Goal: Task Accomplishment & Management: Complete application form

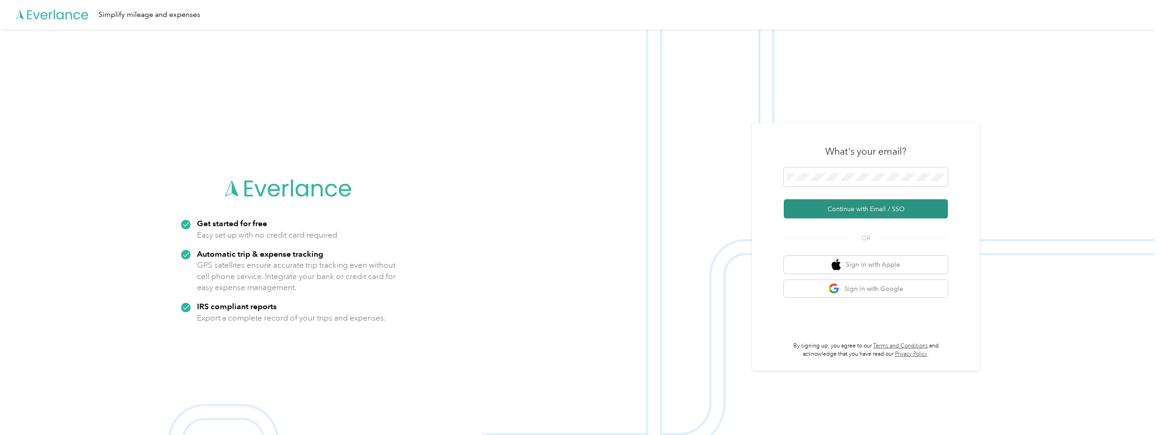
click at [839, 208] on button "Continue with Email / SSO" at bounding box center [866, 208] width 164 height 19
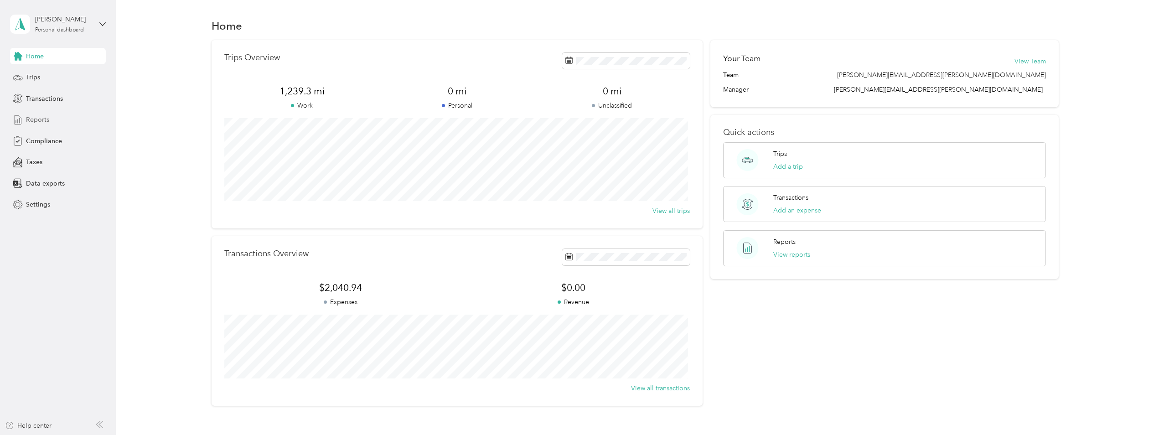
click at [45, 118] on span "Reports" at bounding box center [37, 120] width 23 height 10
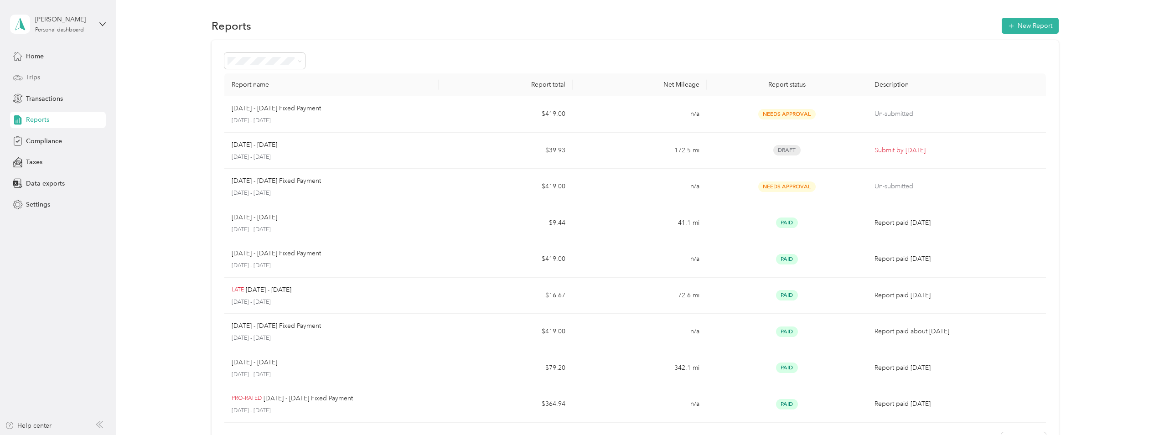
click at [40, 77] on span "Trips" at bounding box center [33, 77] width 14 height 10
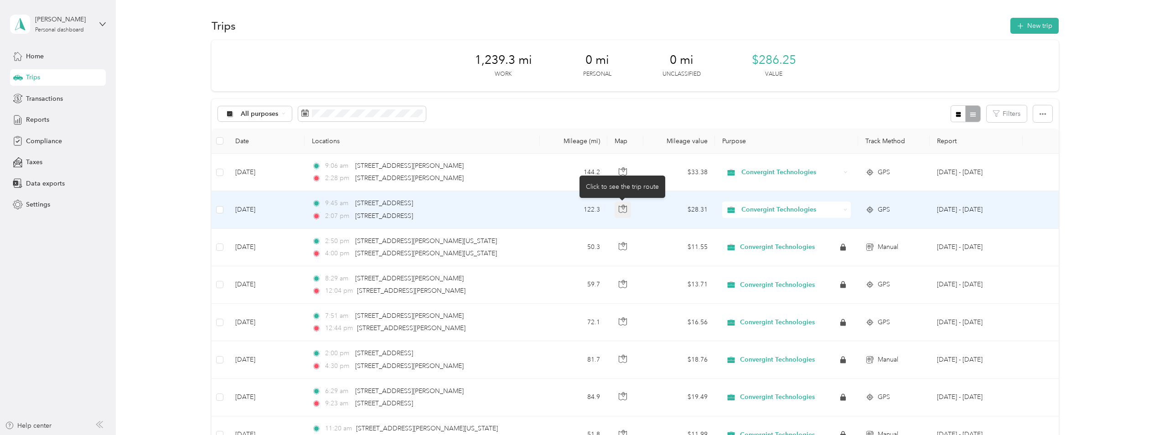
click at [622, 208] on icon "button" at bounding box center [623, 209] width 8 height 8
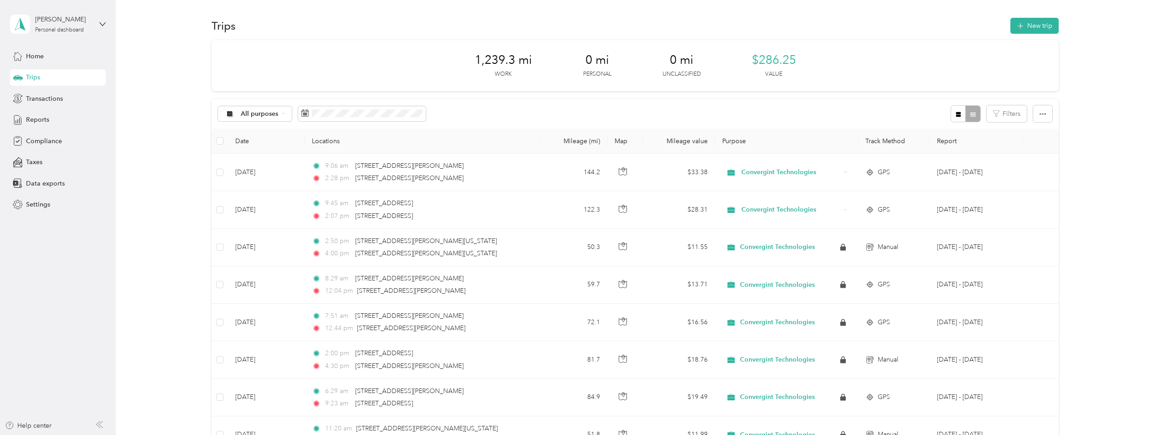
click at [469, 116] on div "All purposes Filters" at bounding box center [634, 114] width 847 height 30
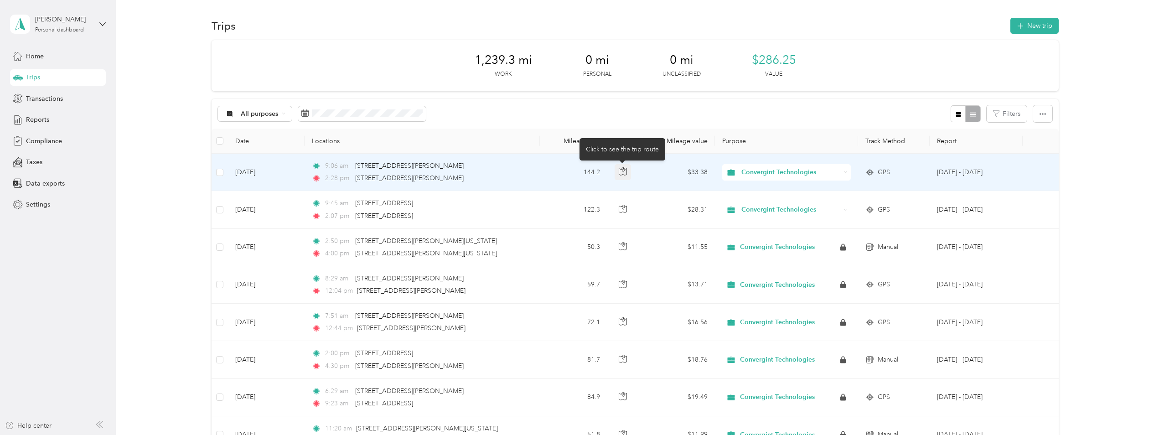
click at [620, 169] on icon "button" at bounding box center [623, 171] width 8 height 7
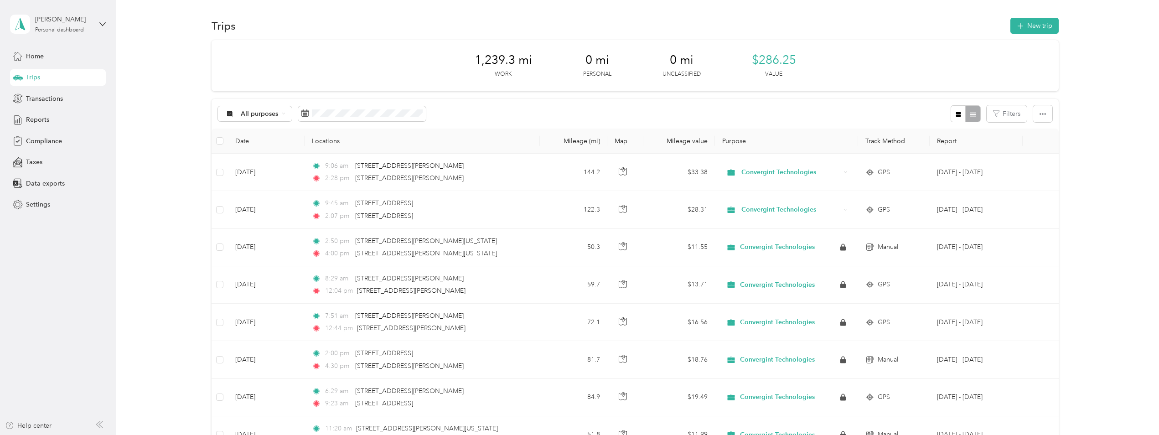
click at [458, 129] on th "Locations" at bounding box center [421, 141] width 235 height 25
click at [49, 119] on div "Reports" at bounding box center [58, 120] width 96 height 16
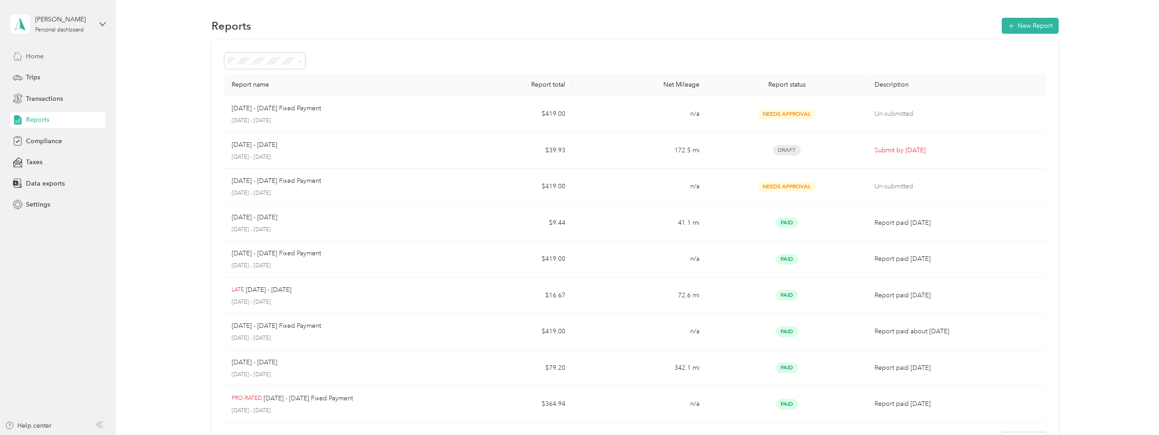
click at [34, 57] on span "Home" at bounding box center [35, 57] width 18 height 10
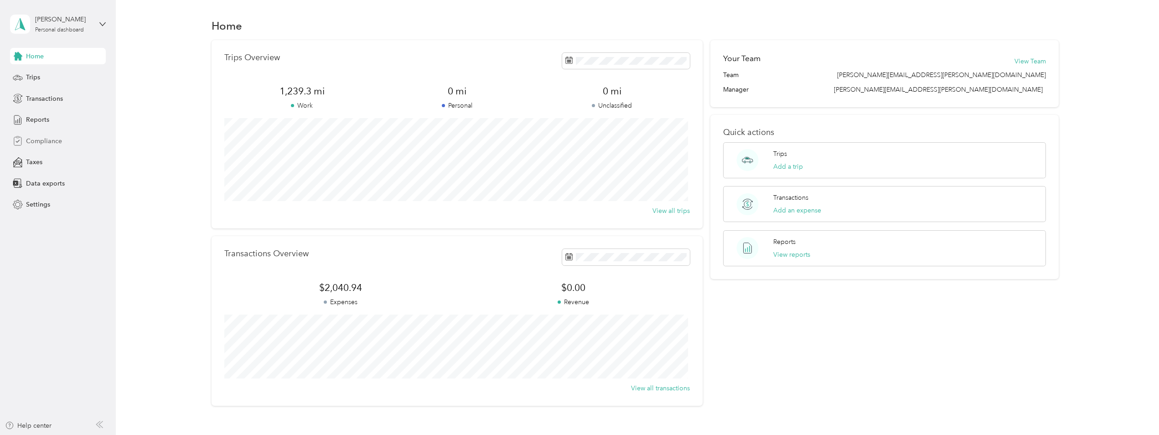
click at [42, 141] on span "Compliance" at bounding box center [44, 141] width 36 height 10
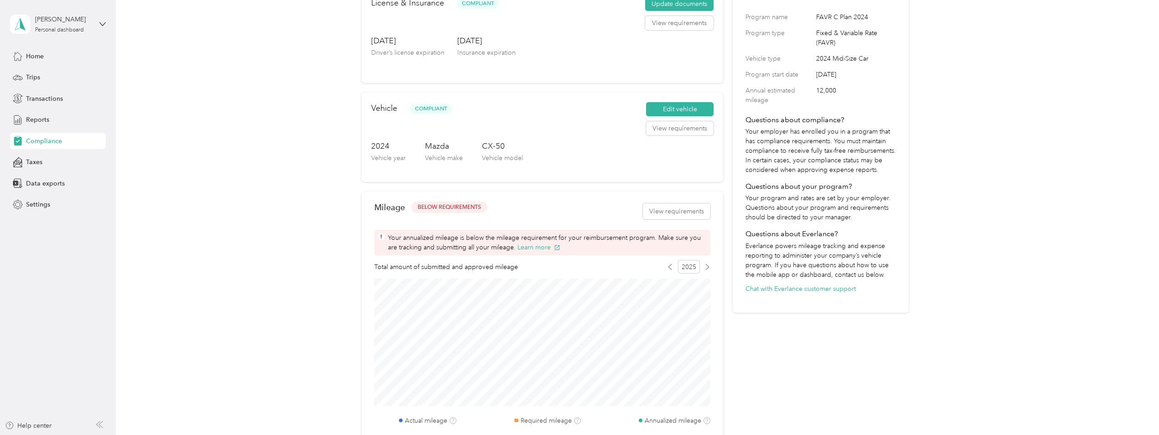
scroll to position [91, 0]
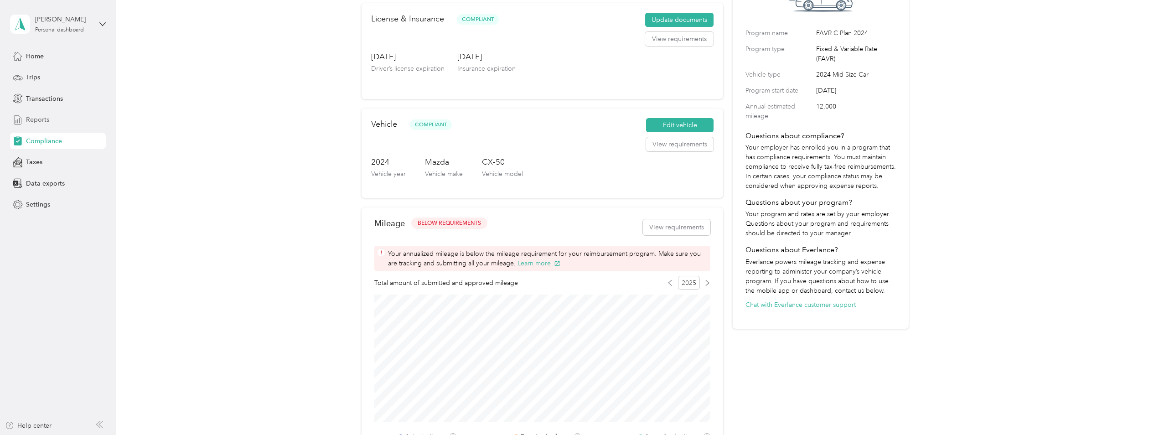
click at [37, 118] on span "Reports" at bounding box center [37, 120] width 23 height 10
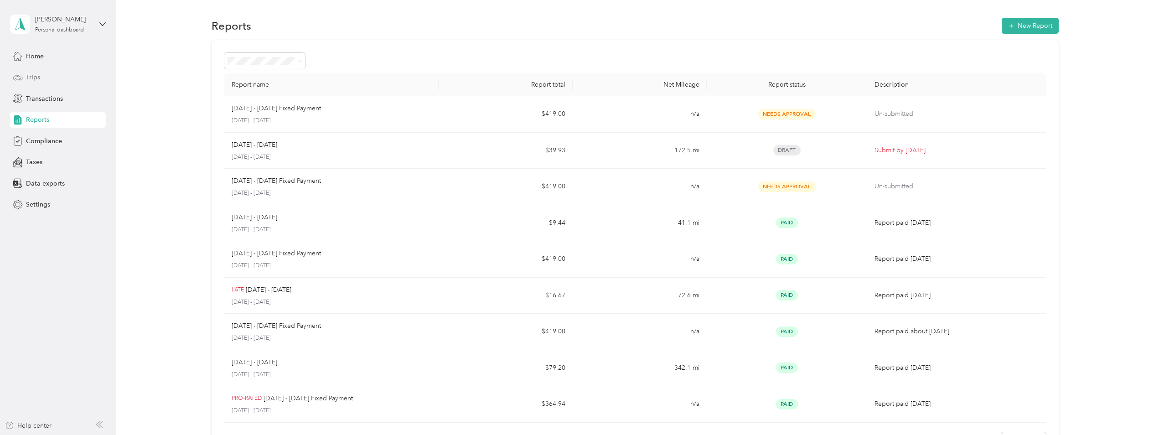
click at [35, 77] on span "Trips" at bounding box center [33, 77] width 14 height 10
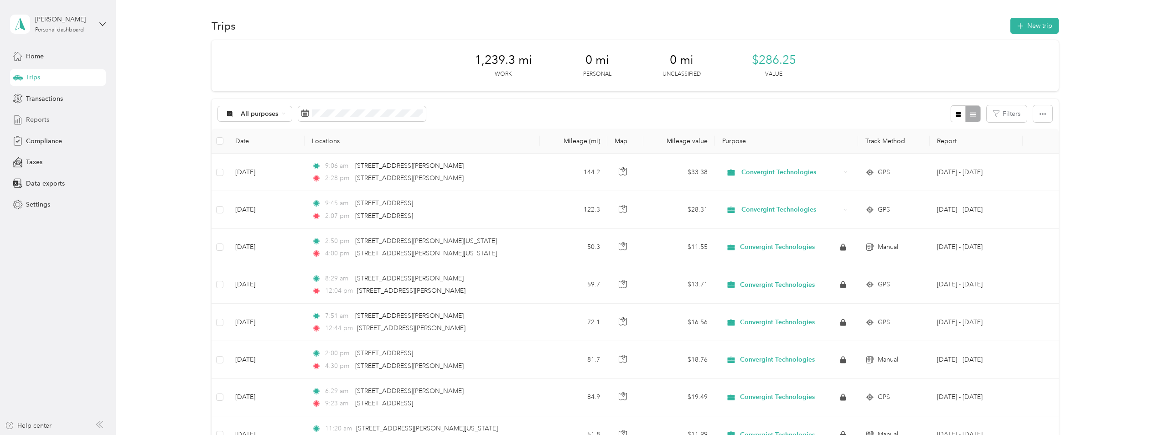
click at [42, 119] on span "Reports" at bounding box center [37, 120] width 23 height 10
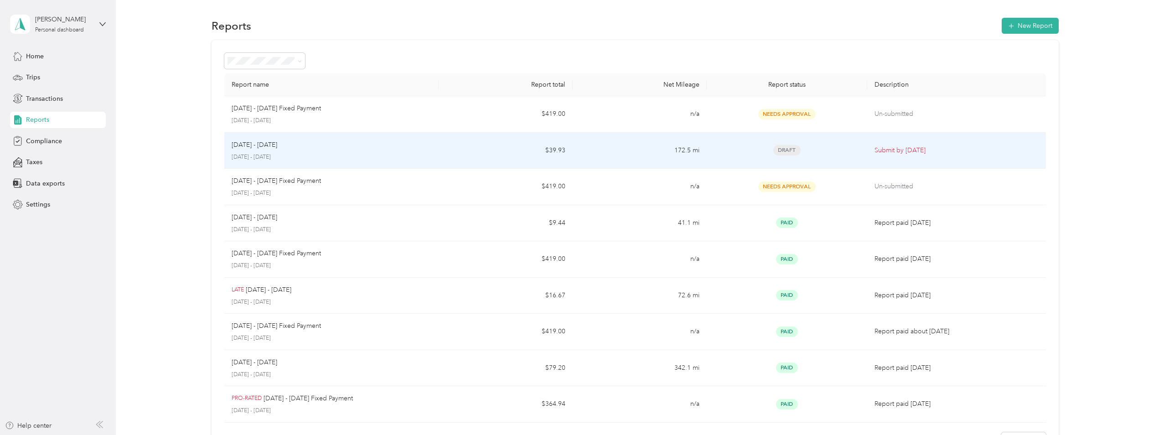
click at [459, 150] on td "$39.93" at bounding box center [505, 151] width 134 height 36
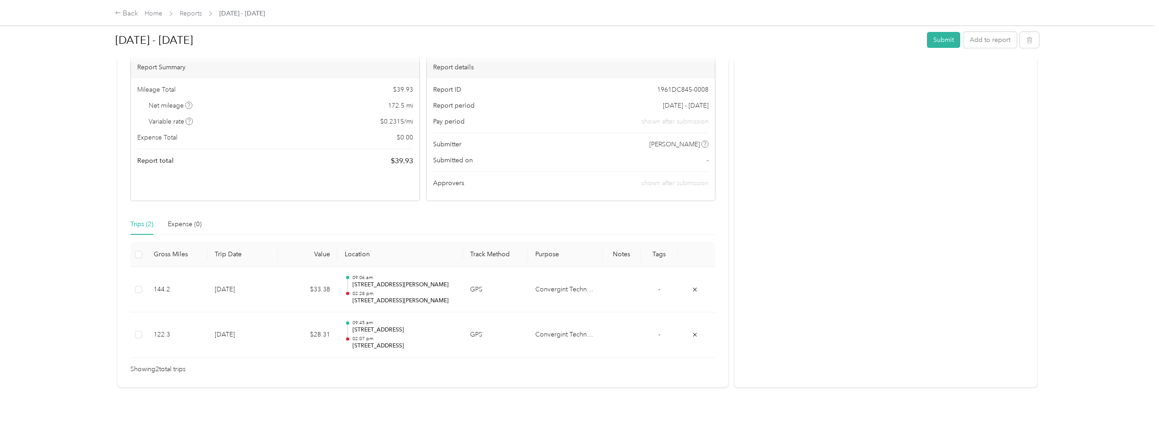
scroll to position [86, 0]
click at [934, 40] on button "Submit" at bounding box center [943, 40] width 33 height 16
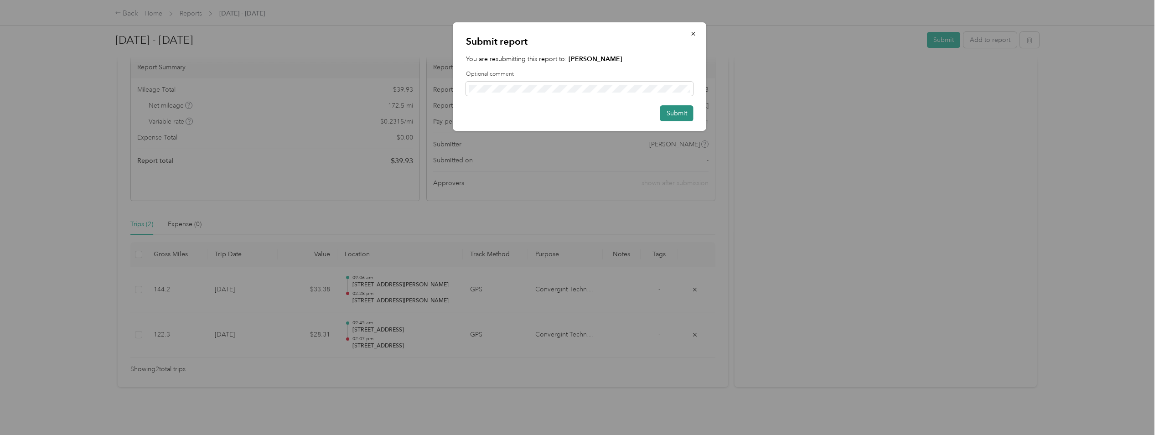
click at [676, 113] on button "Submit" at bounding box center [676, 113] width 33 height 16
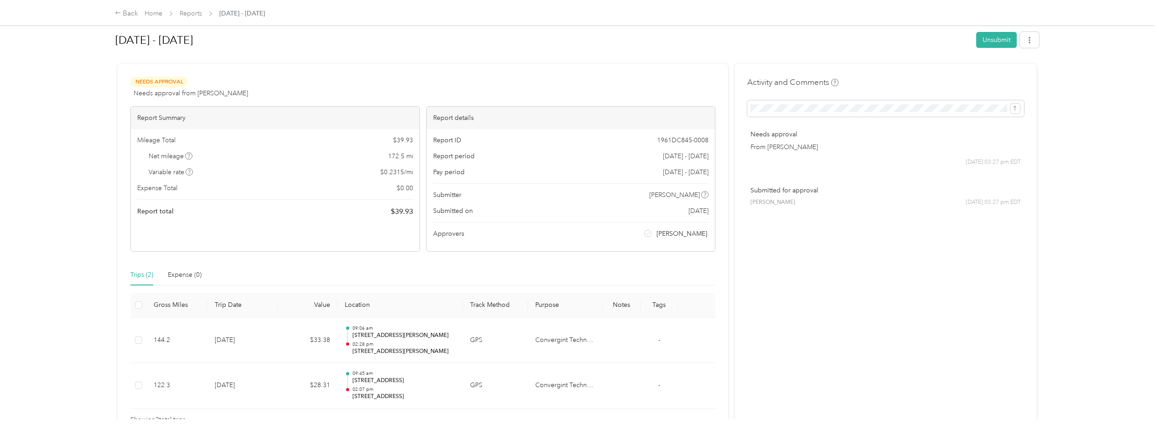
scroll to position [0, 0]
